Goal: Information Seeking & Learning: Learn about a topic

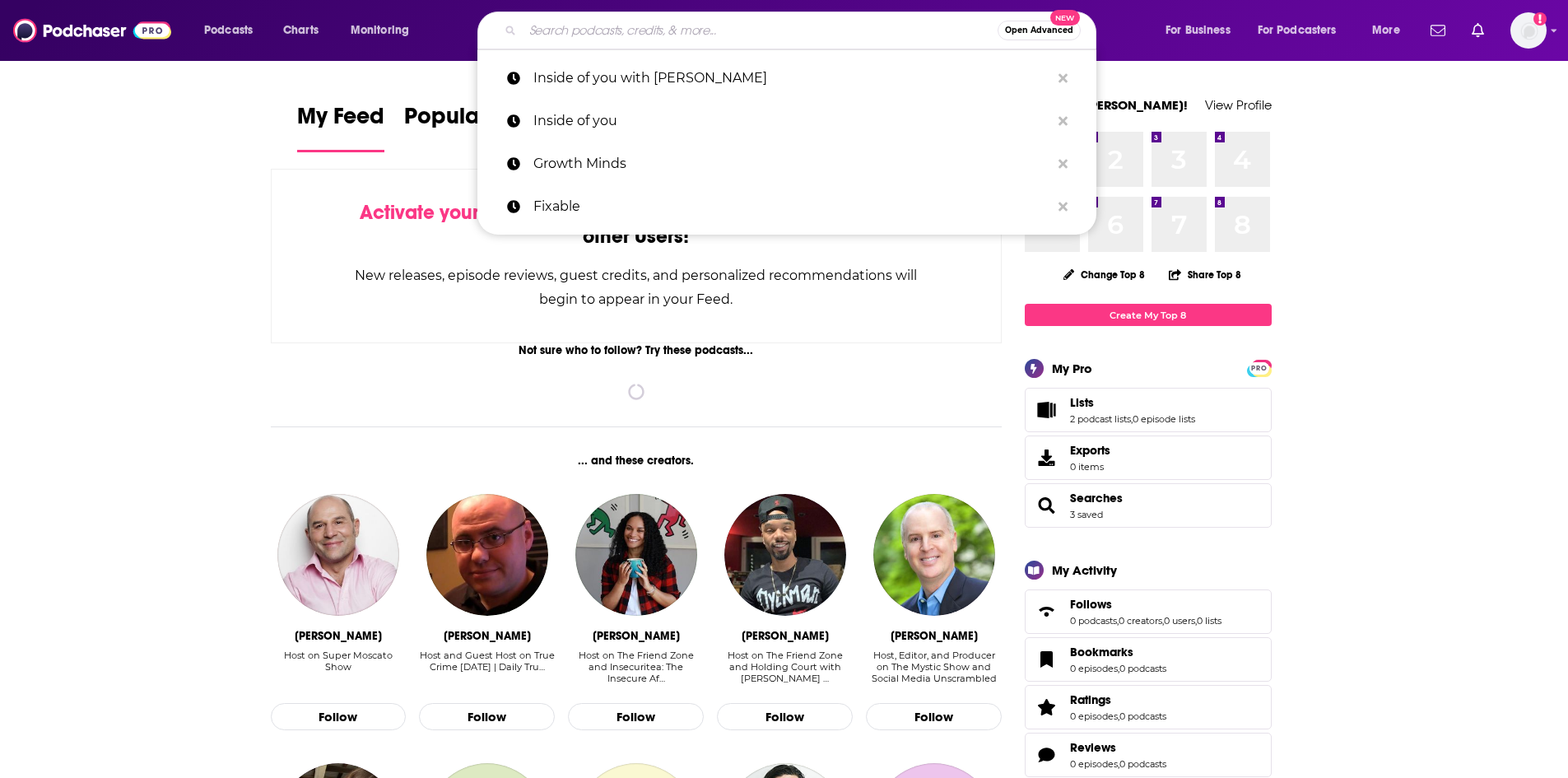
click at [794, 26] on input "Search podcasts, credits, & more..." at bounding box center [760, 30] width 475 height 26
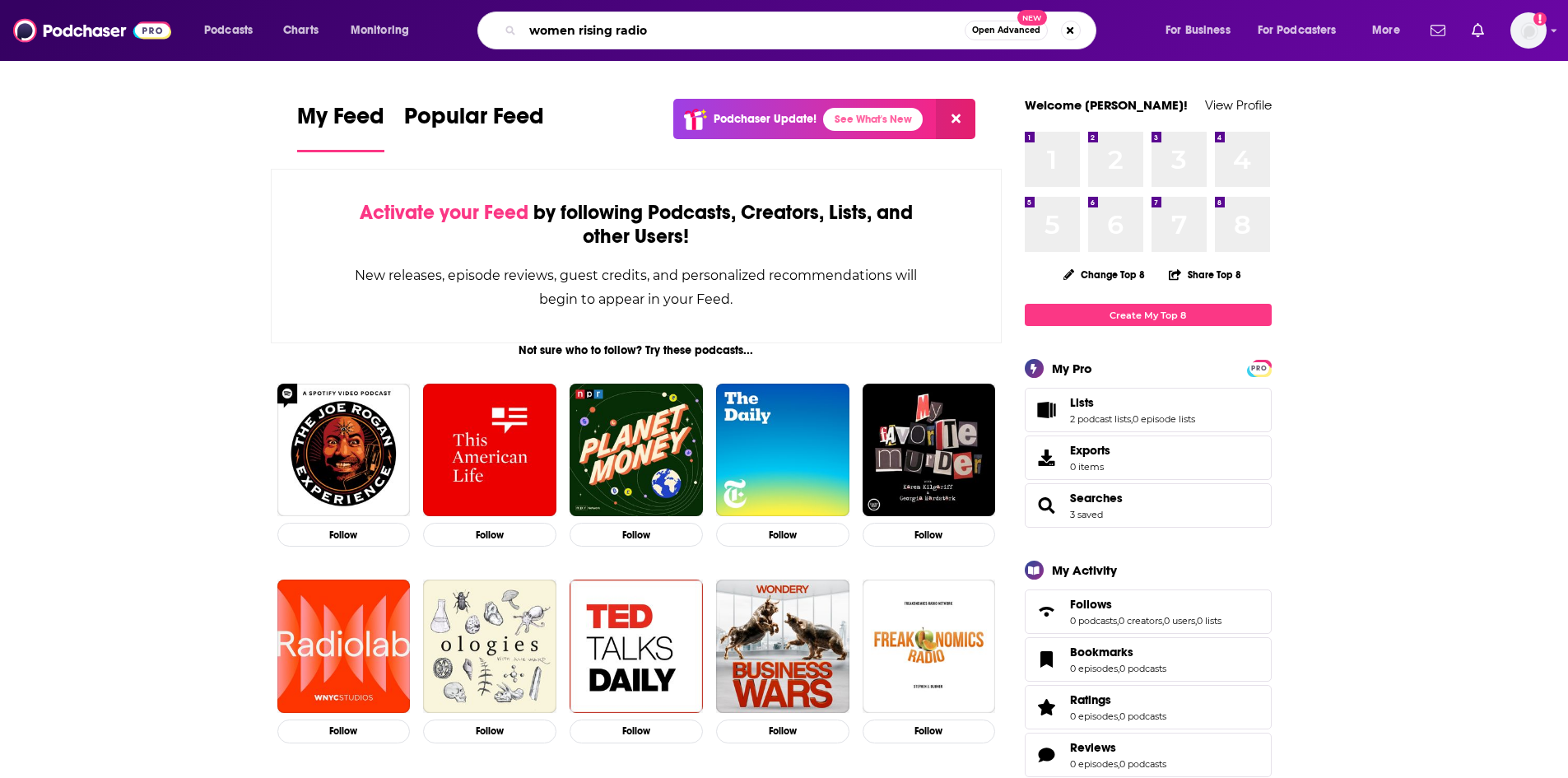
type input "women rising radio"
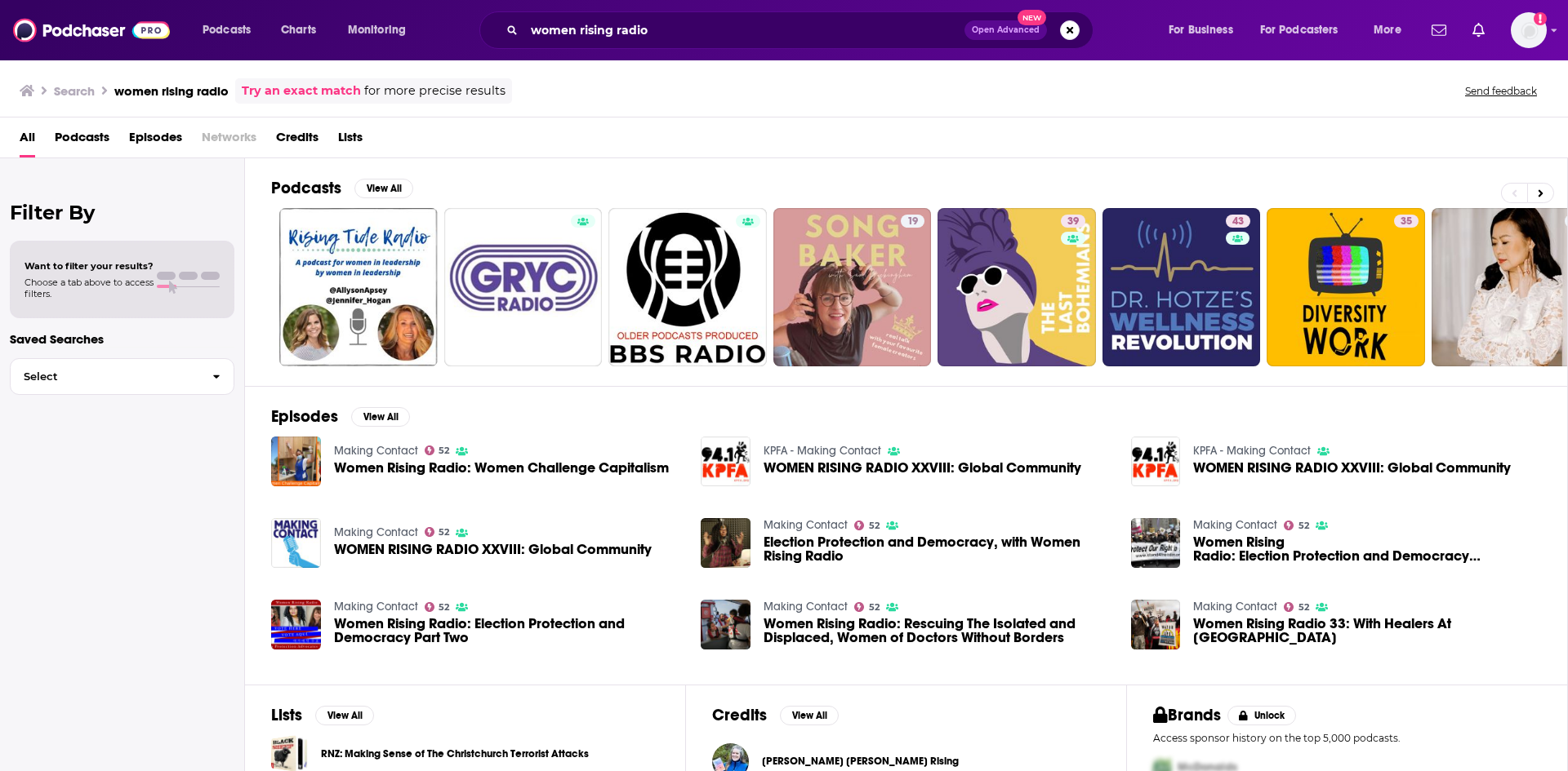
click at [555, 461] on span "Women Rising Radio: Women Challenge Capitalism" at bounding box center [501, 468] width 335 height 14
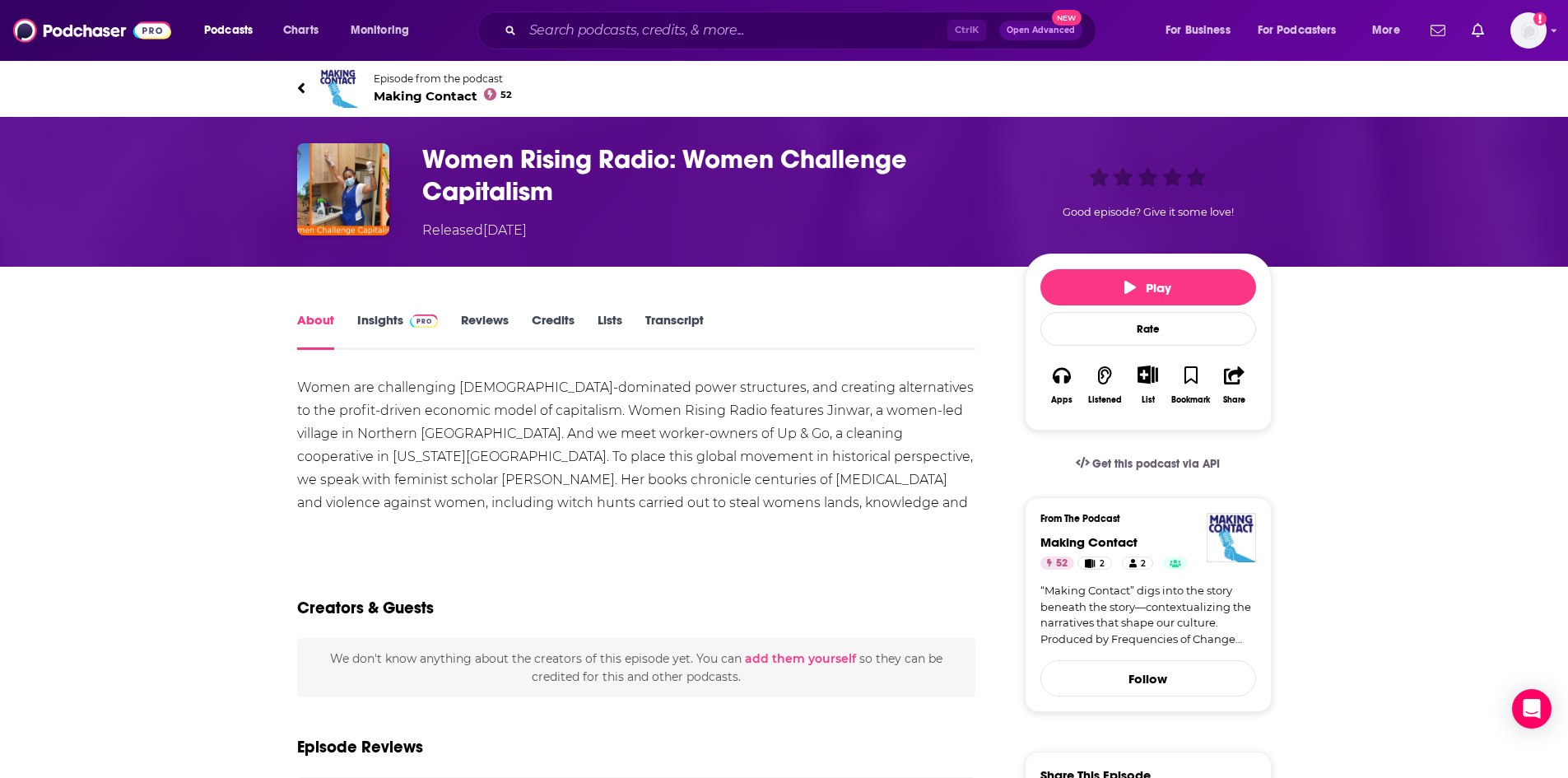
click at [396, 322] on link "Insights" at bounding box center [397, 331] width 81 height 38
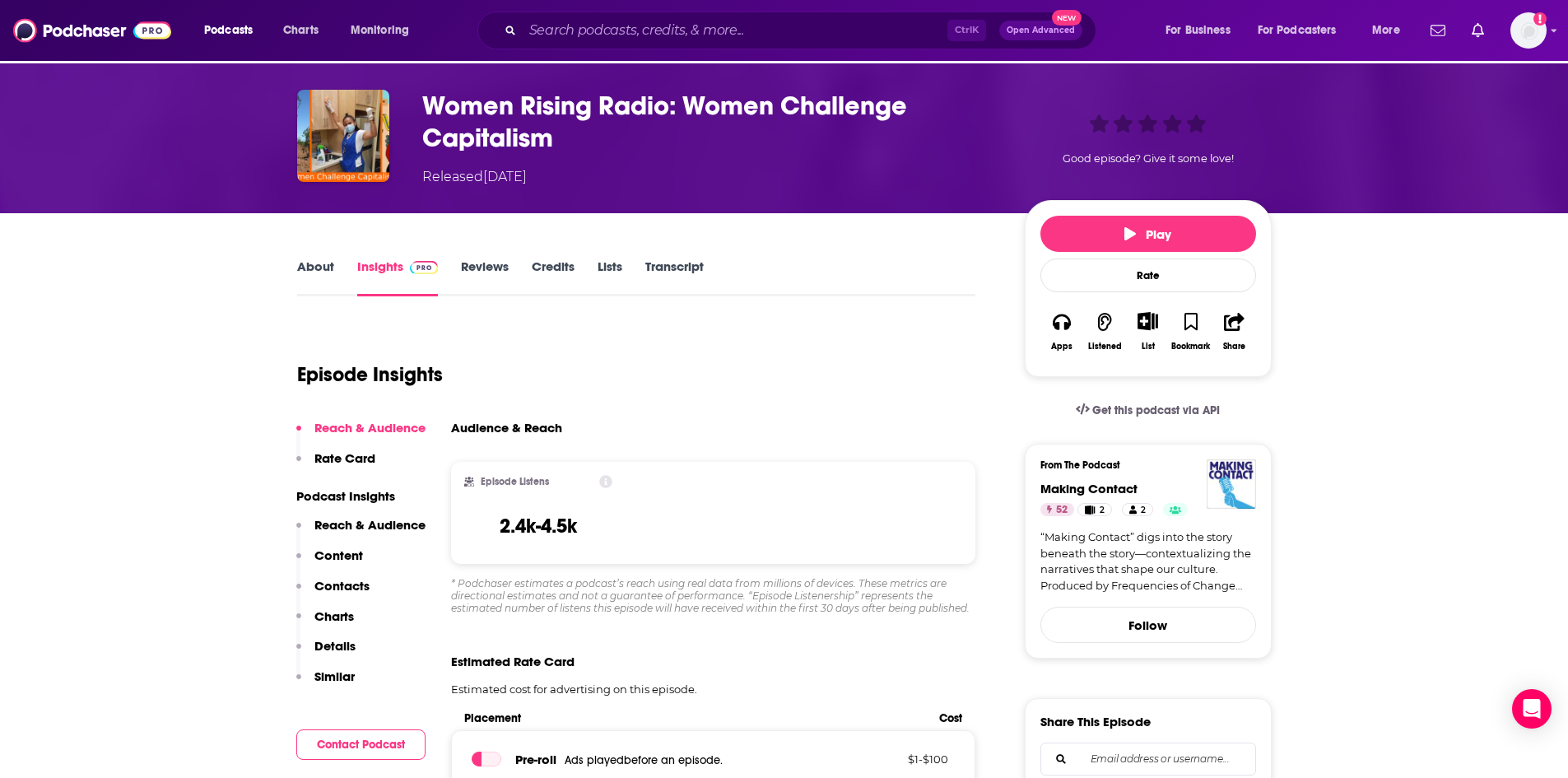
scroll to position [82, 0]
